Goal: Task Accomplishment & Management: Use online tool/utility

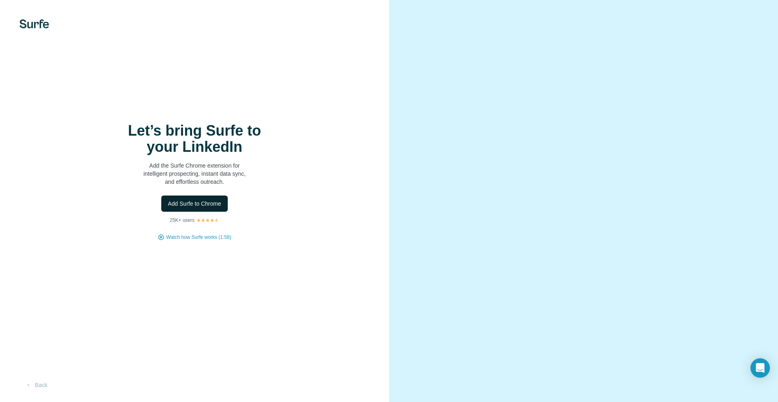
click at [200, 201] on span "Add Surfe to Chrome" at bounding box center [194, 204] width 53 height 8
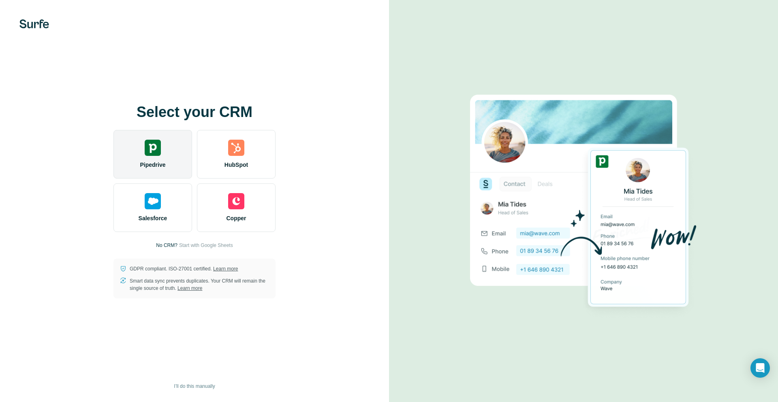
click at [160, 158] on div "Pipedrive" at bounding box center [152, 154] width 79 height 49
click at [146, 161] on span "Pipedrive" at bounding box center [153, 165] width 26 height 8
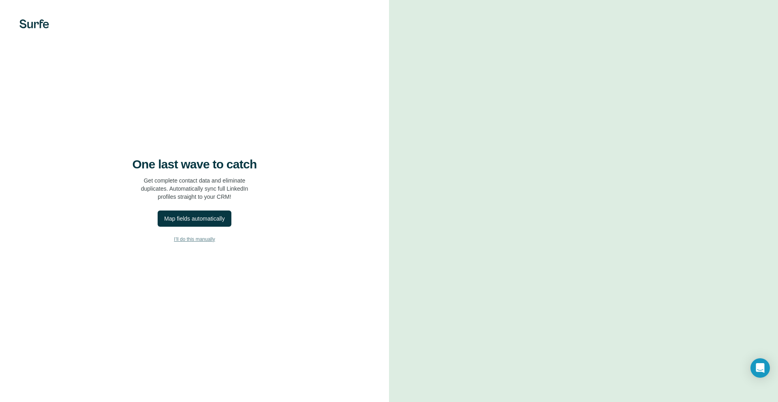
click at [198, 244] on button "I’ll do this manually" at bounding box center [194, 239] width 357 height 12
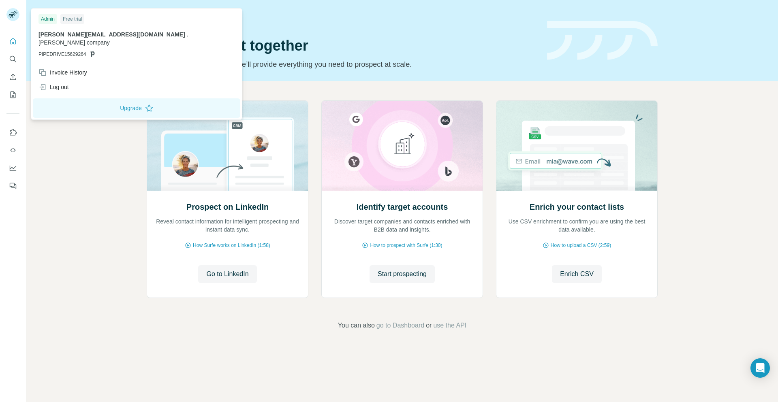
click at [13, 16] on rect at bounding box center [12, 14] width 13 height 13
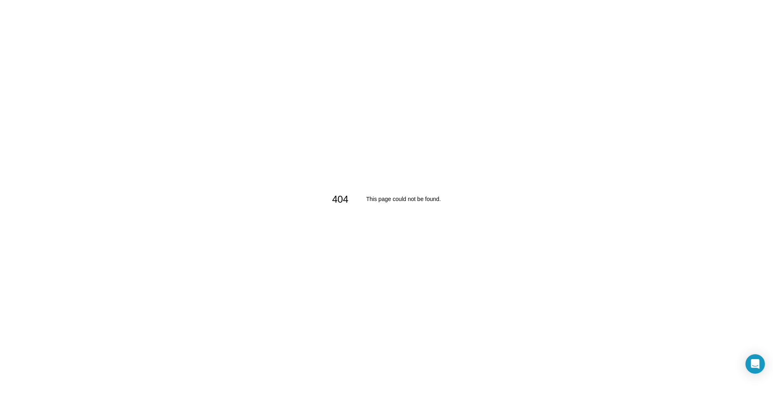
click at [506, 36] on div "404 This page could not be found." at bounding box center [386, 199] width 773 height 398
